Goal: Information Seeking & Learning: Check status

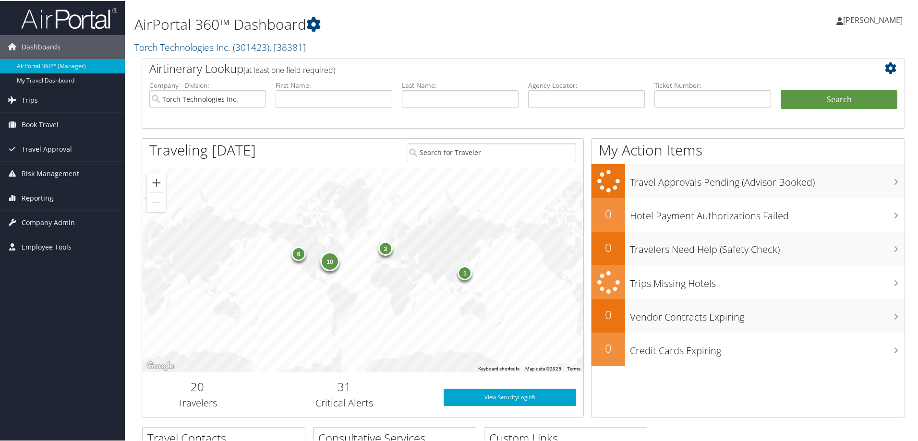
click at [36, 197] on span "Reporting" at bounding box center [38, 197] width 32 height 24
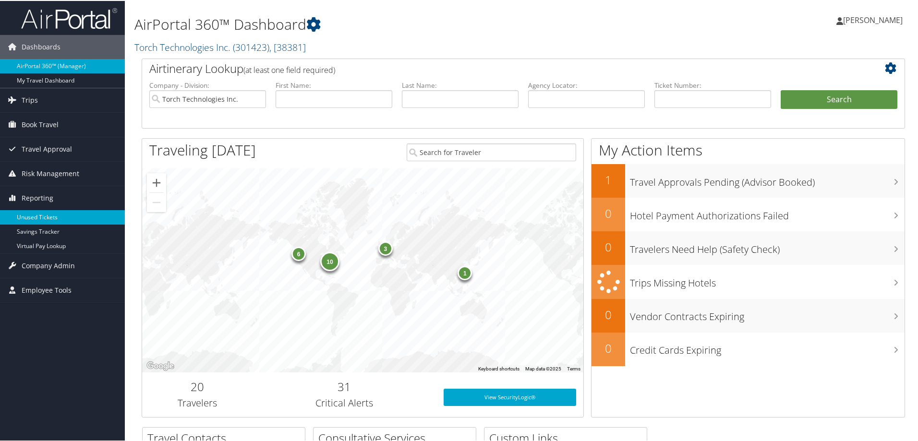
click at [35, 214] on link "Unused Tickets" at bounding box center [62, 216] width 125 height 14
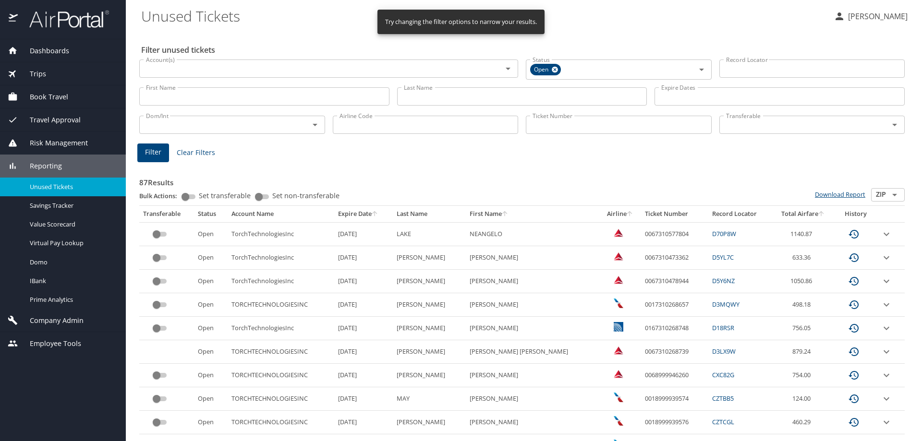
click at [840, 193] on link "Download Report" at bounding box center [840, 194] width 50 height 9
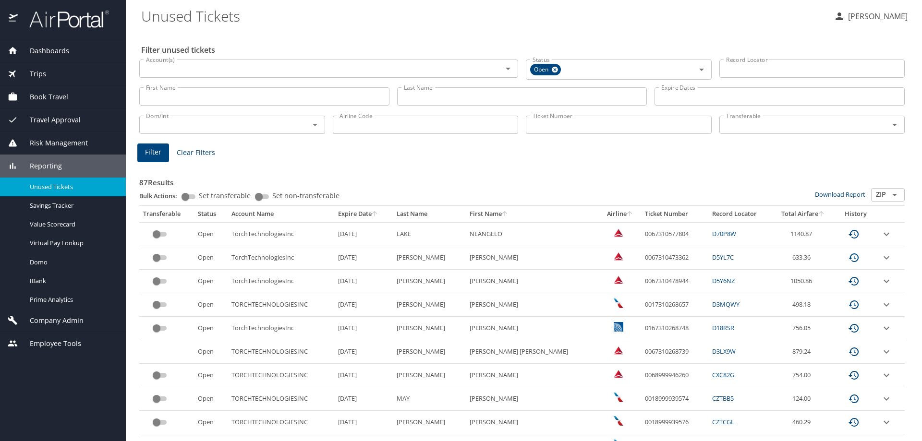
click at [38, 71] on span "Trips" at bounding box center [32, 74] width 28 height 11
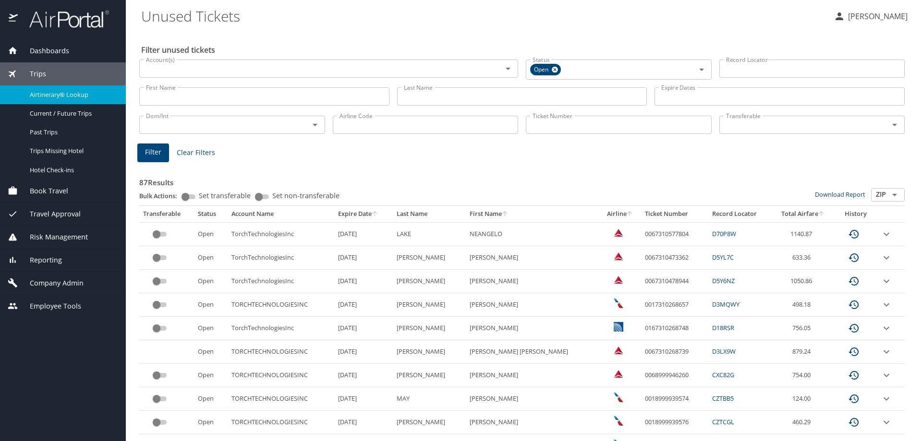
click at [63, 96] on span "Airtinerary® Lookup" at bounding box center [72, 94] width 84 height 9
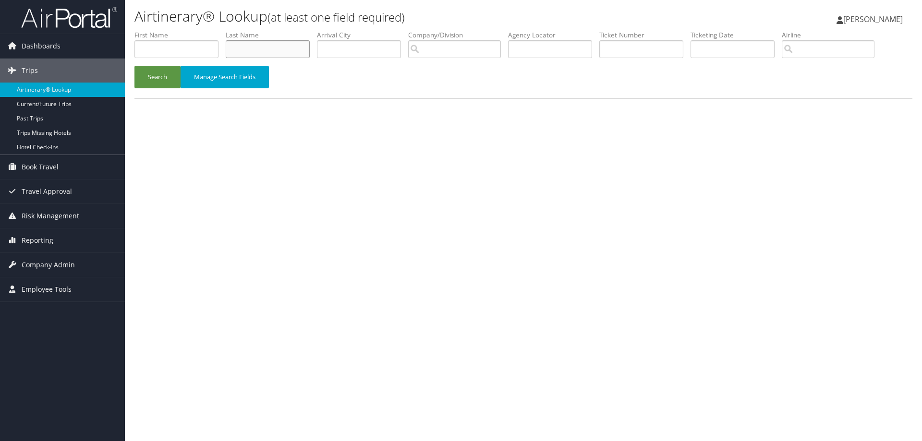
click at [270, 45] on input "text" at bounding box center [268, 49] width 84 height 18
click at [163, 76] on button "Search" at bounding box center [157, 77] width 46 height 23
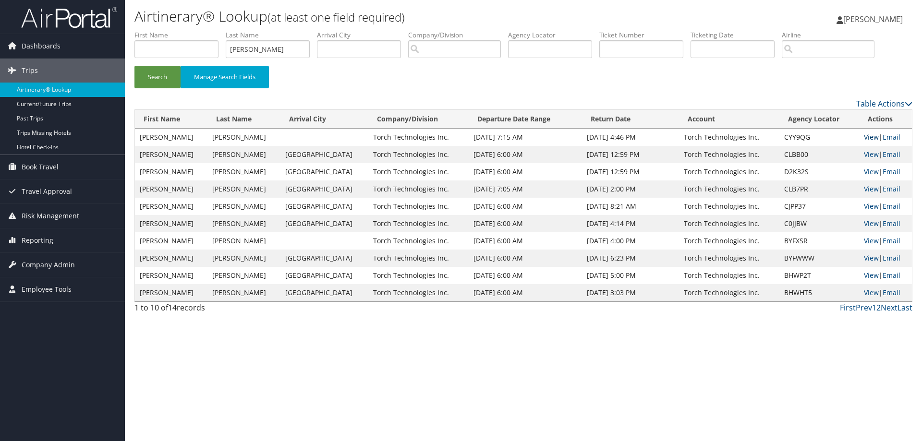
click at [864, 136] on link "View" at bounding box center [871, 137] width 15 height 9
click at [864, 170] on link "View" at bounding box center [871, 171] width 15 height 9
click at [865, 190] on link "View" at bounding box center [871, 188] width 15 height 9
click at [865, 205] on link "View" at bounding box center [871, 206] width 15 height 9
click at [864, 222] on link "View" at bounding box center [871, 223] width 15 height 9
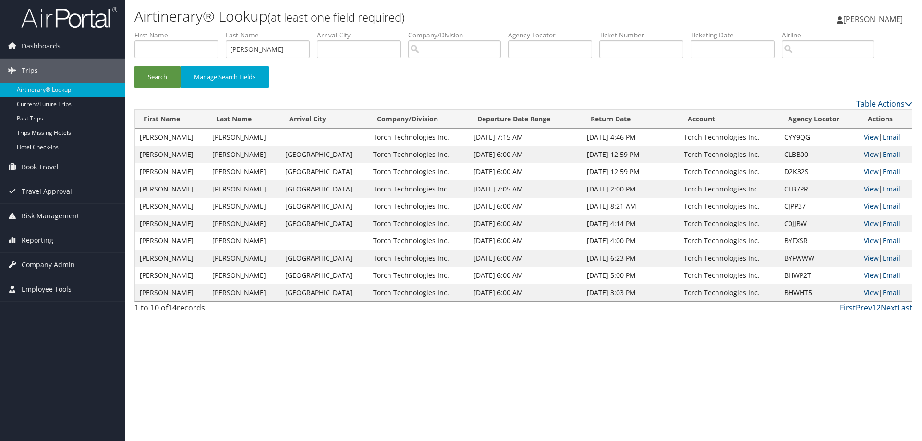
click at [865, 152] on link "View" at bounding box center [871, 154] width 15 height 9
click at [864, 172] on link "View" at bounding box center [871, 171] width 15 height 9
drag, startPoint x: 261, startPoint y: 48, endPoint x: 204, endPoint y: 55, distance: 57.5
click at [208, 30] on ul "First Name Last Name AMOS Departure City Arrival City Company/Division Airport/…" at bounding box center [523, 30] width 778 height 0
click at [167, 76] on button "Search" at bounding box center [157, 77] width 46 height 23
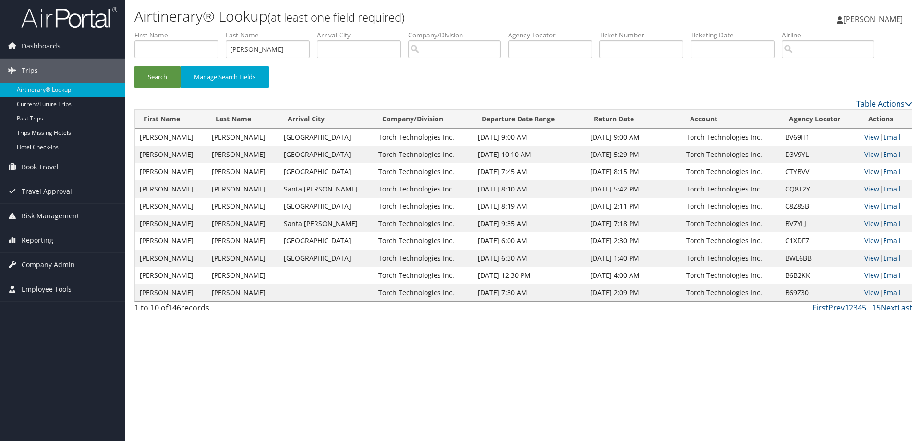
click at [868, 172] on link "View" at bounding box center [871, 171] width 15 height 9
click at [868, 153] on link "View" at bounding box center [871, 154] width 15 height 9
drag, startPoint x: 275, startPoint y: 48, endPoint x: 173, endPoint y: 61, distance: 102.1
click at [173, 30] on ul "First Name Last Name Armstrong Departure City Arrival City Company/Division Air…" at bounding box center [523, 30] width 778 height 0
type input "Austin"
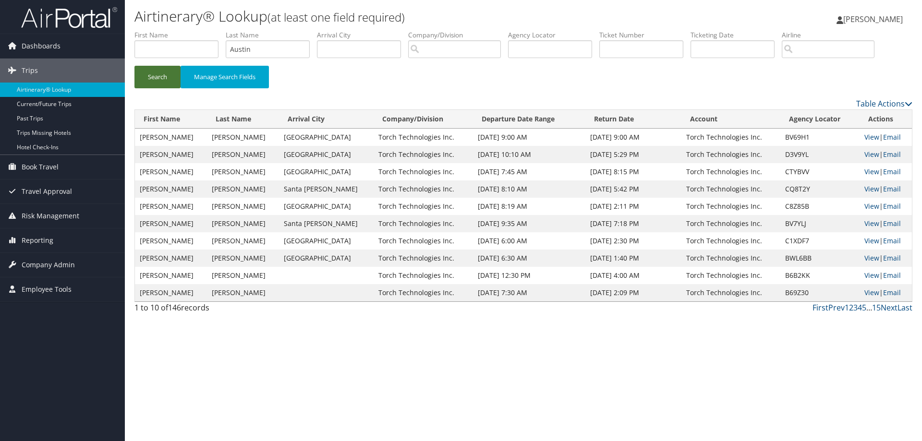
click at [157, 81] on button "Search" at bounding box center [157, 77] width 46 height 23
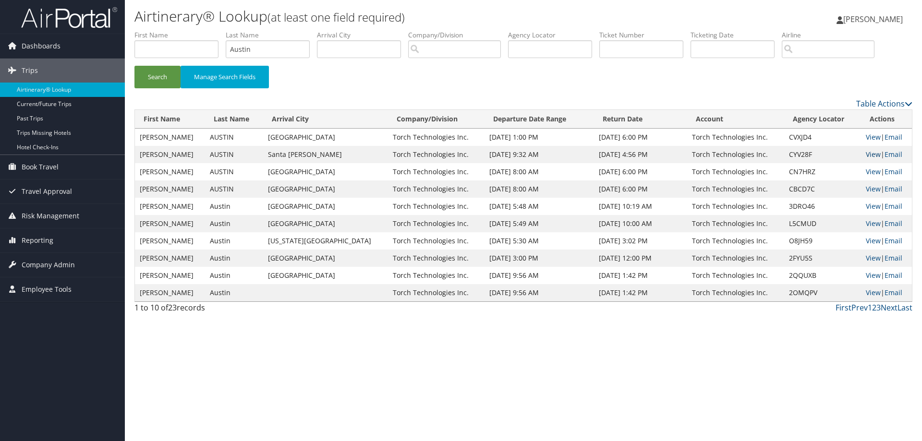
click at [866, 154] on link "View" at bounding box center [873, 154] width 15 height 9
click at [870, 136] on link "View" at bounding box center [873, 137] width 15 height 9
click at [876, 19] on span "[PERSON_NAME]" at bounding box center [873, 19] width 60 height 11
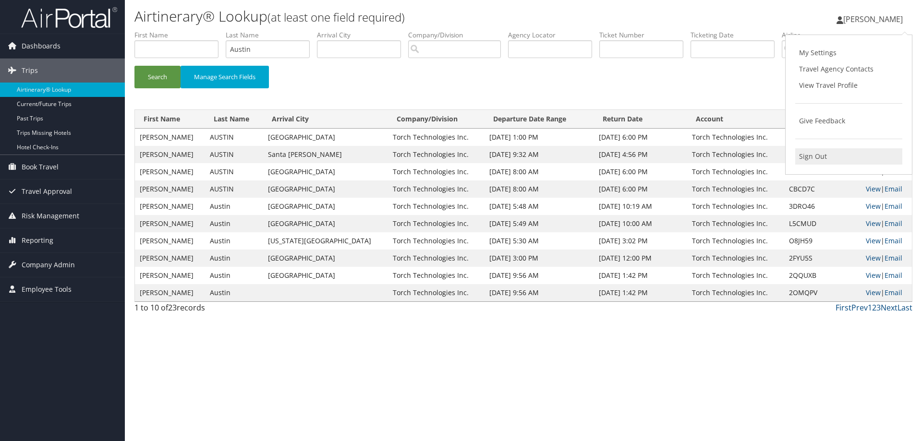
click at [815, 156] on link "Sign Out" at bounding box center [848, 156] width 107 height 16
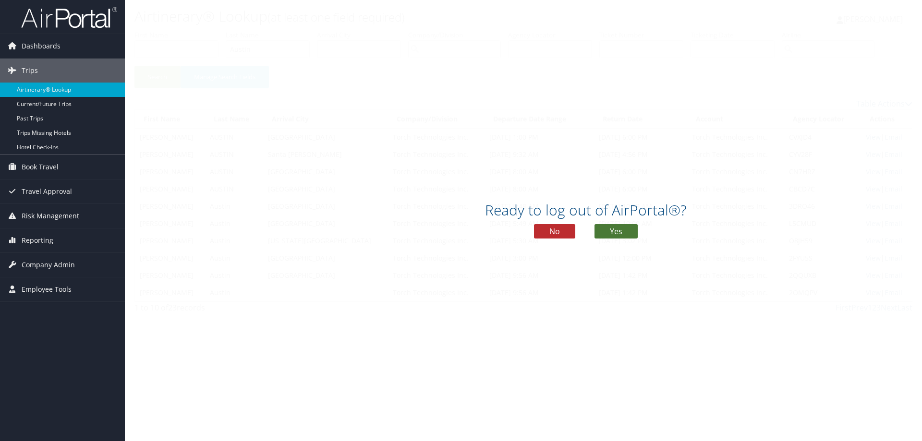
click at [615, 227] on button "Yes" at bounding box center [615, 231] width 43 height 14
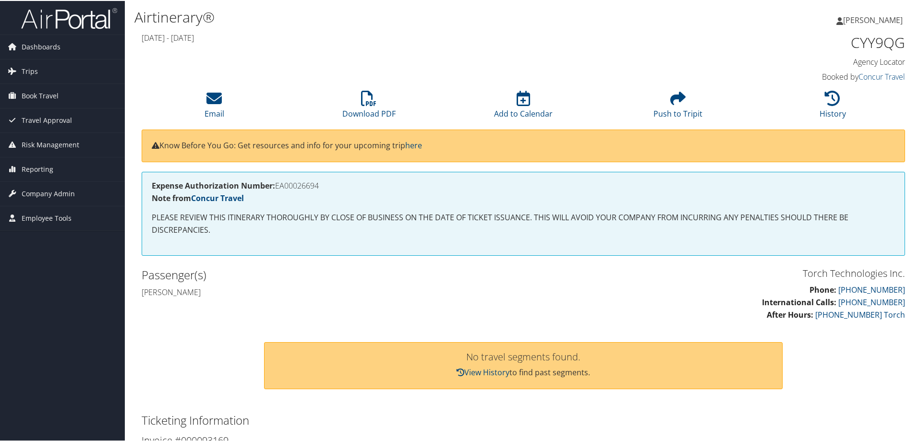
click at [572, 286] on p "Phone: [PHONE_NUMBER] International Calls: [PHONE_NUMBER] After Hours: [PHONE_N…" at bounding box center [718, 301] width 374 height 37
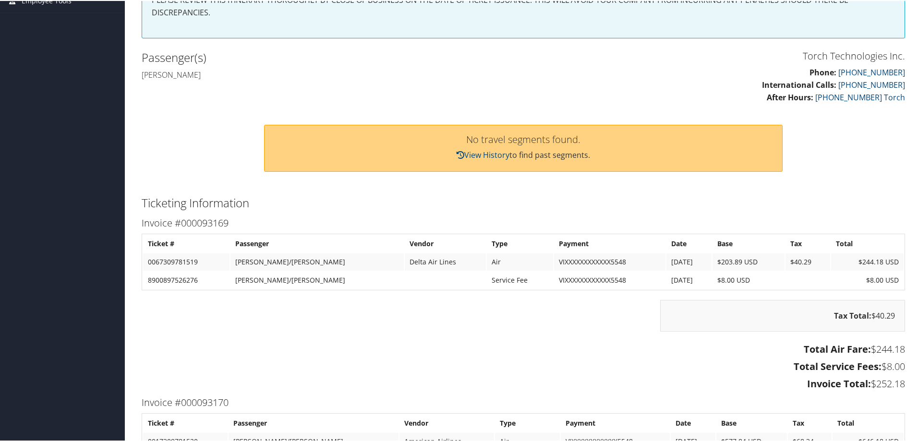
scroll to position [240, 0]
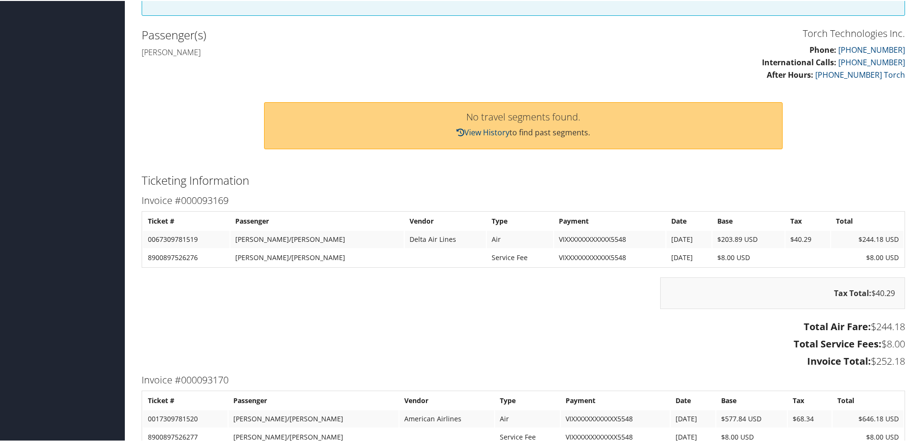
click at [681, 363] on h3 "Invoice Total: $252.18" at bounding box center [523, 360] width 763 height 13
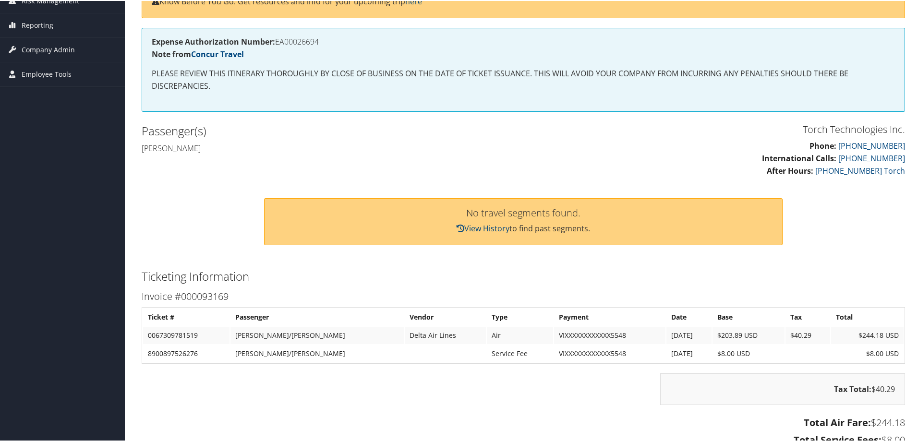
scroll to position [96, 0]
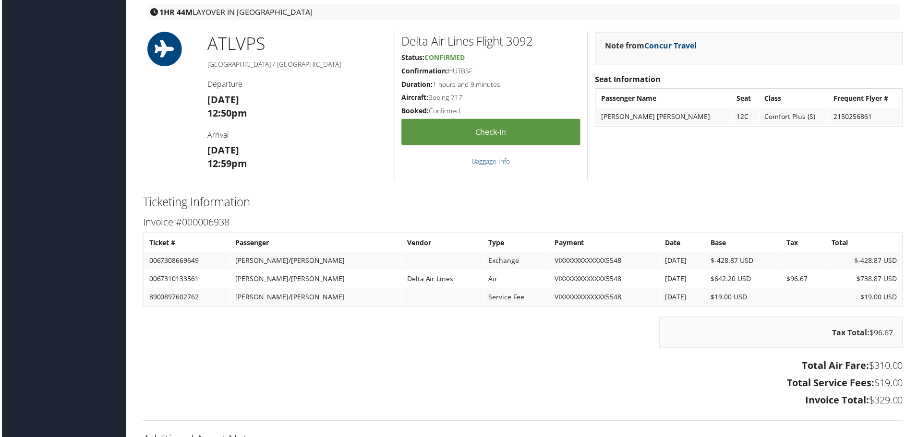
scroll to position [1208, 0]
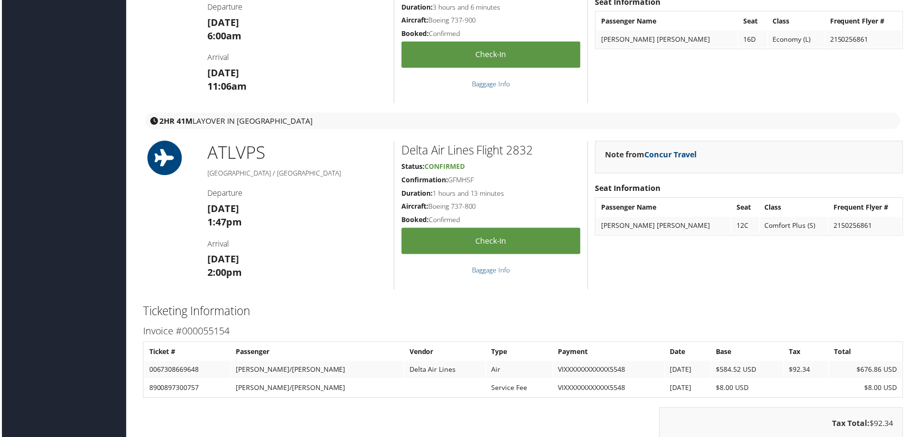
scroll to position [1392, 0]
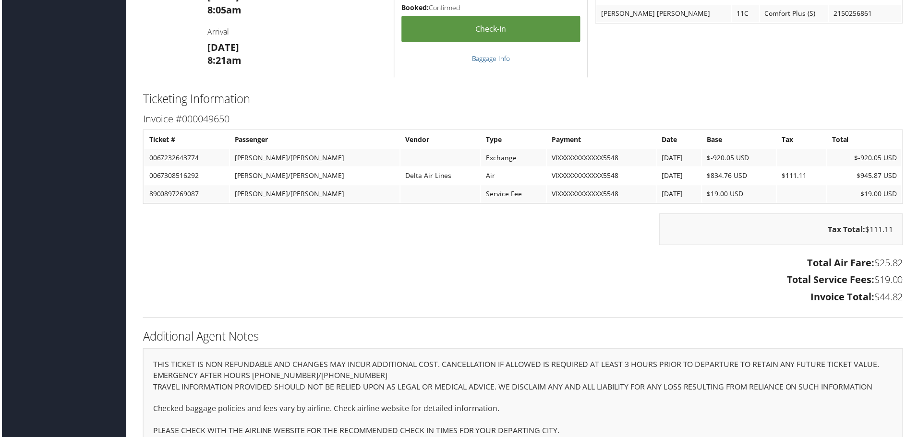
scroll to position [1382, 0]
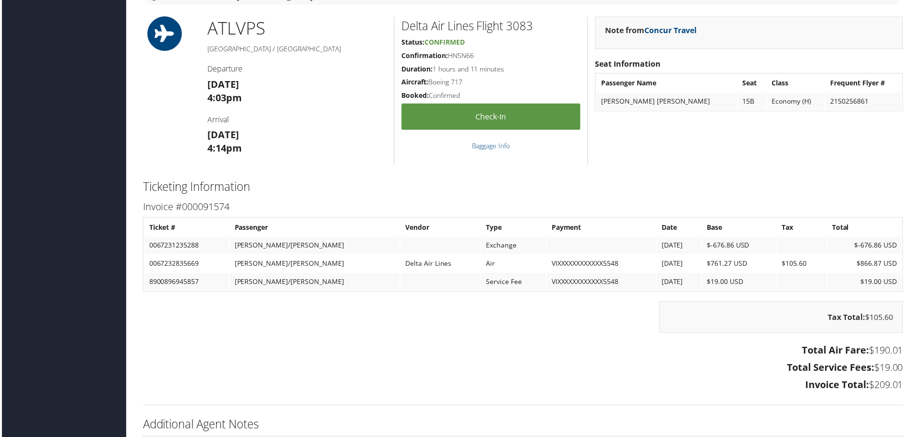
scroll to position [1296, 0]
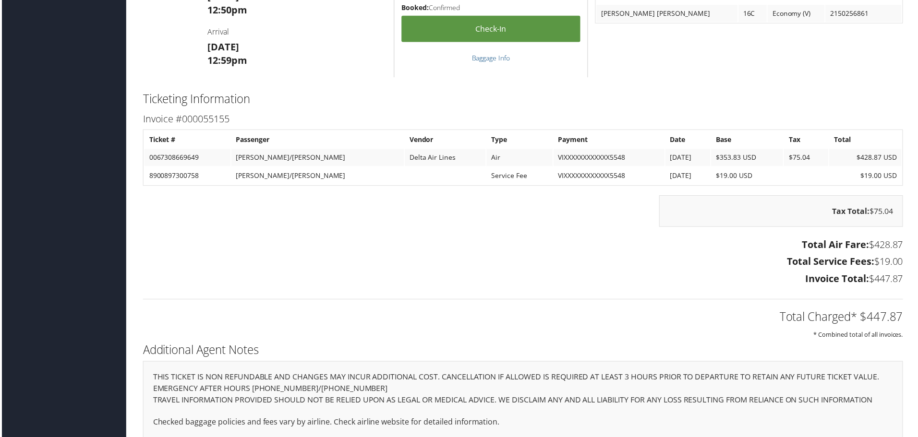
scroll to position [1392, 0]
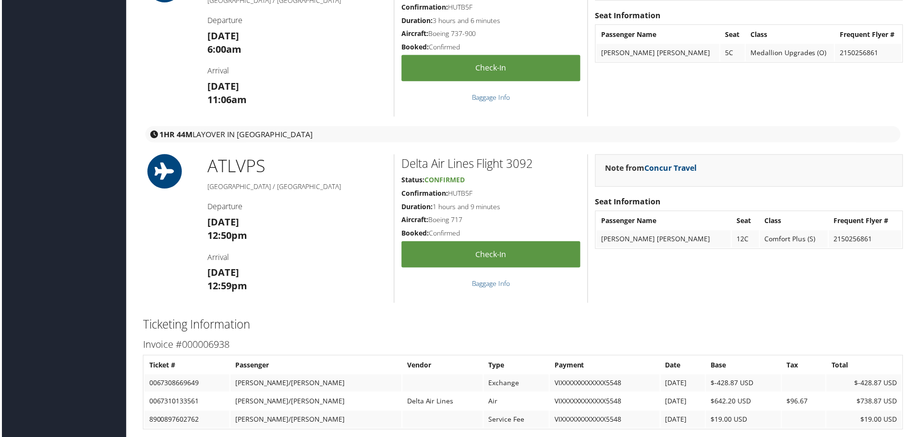
scroll to position [1400, 0]
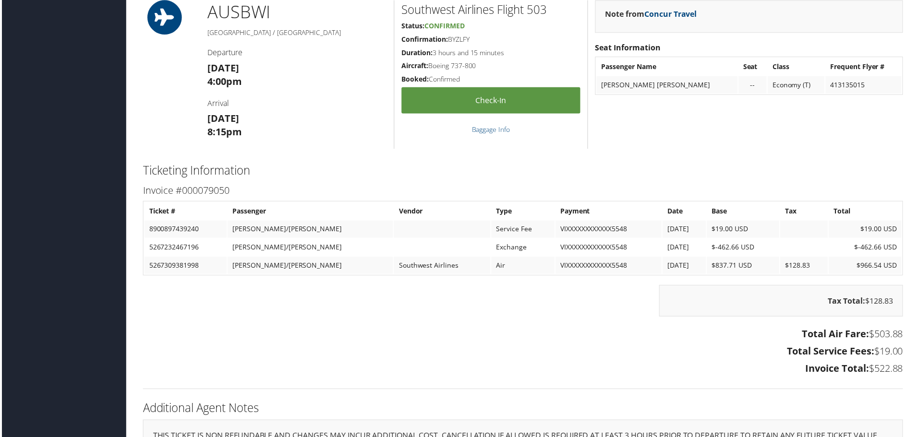
scroll to position [1200, 0]
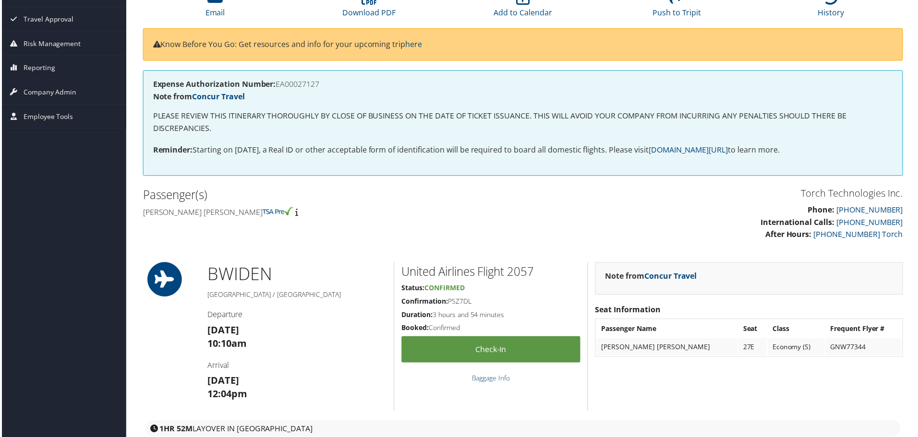
scroll to position [96, 0]
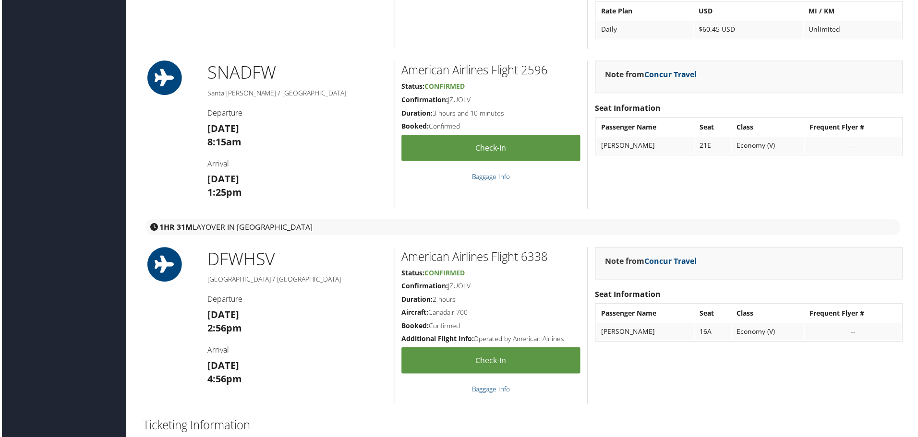
scroll to position [1248, 0]
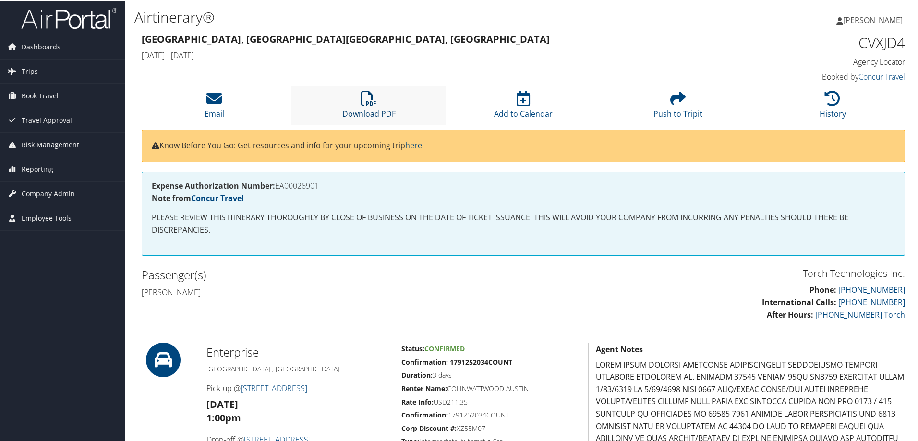
click at [369, 99] on icon at bounding box center [368, 97] width 15 height 15
